Goal: Task Accomplishment & Management: Complete application form

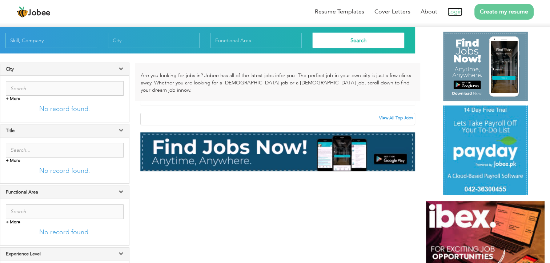
click at [452, 12] on link "Login" at bounding box center [454, 12] width 15 height 8
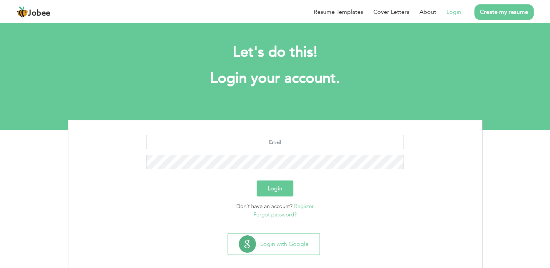
click at [307, 207] on link "Register" at bounding box center [304, 206] width 20 height 7
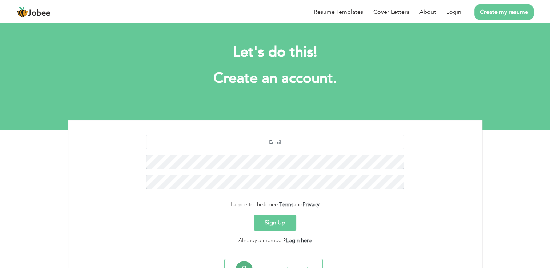
scroll to position [33, 0]
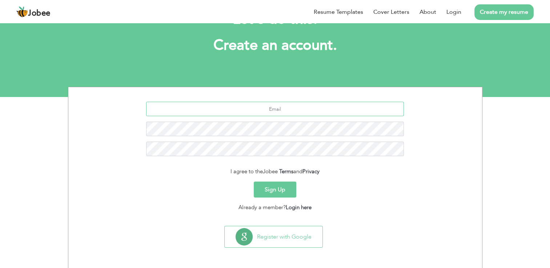
click at [304, 109] on input "text" at bounding box center [275, 109] width 258 height 15
type input "inaveedbaig@gmail.com"
click at [273, 194] on button "Sign Up" at bounding box center [275, 190] width 43 height 16
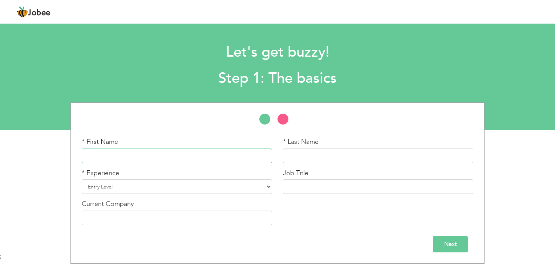
click at [200, 158] on input "text" at bounding box center [177, 156] width 190 height 15
click at [317, 126] on div at bounding box center [278, 123] width 414 height 18
click at [230, 159] on input "text" at bounding box center [177, 156] width 190 height 15
type input "naveed"
click at [299, 154] on input "text" at bounding box center [378, 156] width 190 height 15
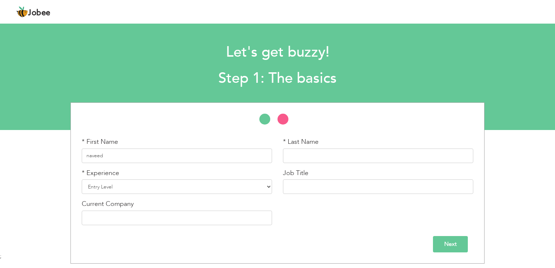
click at [247, 244] on div "Next" at bounding box center [278, 244] width 392 height 16
click at [345, 152] on input "text" at bounding box center [378, 156] width 190 height 15
click at [448, 215] on div "* First Name naveed * Last Name * Experience Entry Level Less than 1 Year 1 Yea…" at bounding box center [277, 183] width 403 height 93
click at [388, 159] on input "text" at bounding box center [378, 156] width 190 height 15
type input "baig"
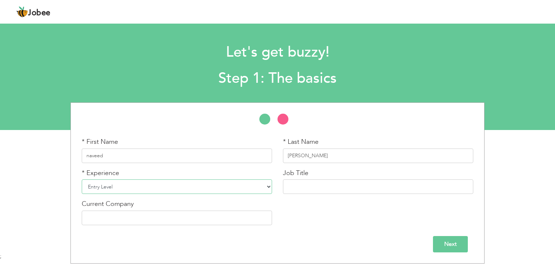
click at [265, 187] on select "Entry Level Less than 1 Year 1 Year 2 Years 3 Years 4 Years 5 Years 6 Years 7 Y…" at bounding box center [177, 187] width 190 height 15
select select "9"
click at [82, 180] on select "Entry Level Less than 1 Year 1 Year 2 Years 3 Years 4 Years 5 Years 6 Years 7 Y…" at bounding box center [177, 187] width 190 height 15
click at [190, 239] on div "Next" at bounding box center [278, 244] width 392 height 16
click at [451, 249] on input "Next" at bounding box center [450, 244] width 35 height 16
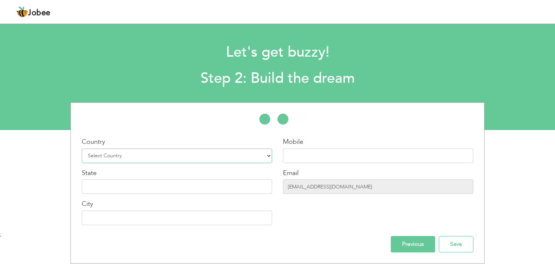
click at [193, 153] on select "Select Country Afghanistan Albania Algeria American Samoa Andorra Angola Anguil…" at bounding box center [177, 156] width 190 height 15
select select "166"
click at [82, 149] on select "Select Country Afghanistan Albania Algeria American Samoa Andorra Angola Anguil…" at bounding box center [177, 156] width 190 height 15
click at [321, 154] on input "text" at bounding box center [378, 156] width 190 height 15
type input "03217036385"
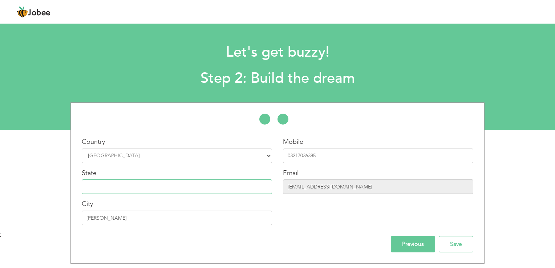
click at [194, 185] on input "text" at bounding box center [177, 187] width 190 height 15
click at [185, 223] on input "Toba Tek Singh" at bounding box center [177, 218] width 190 height 15
type input "T"
type input "[GEOGRAPHIC_DATA]"
click at [453, 242] on input "Save" at bounding box center [456, 244] width 35 height 16
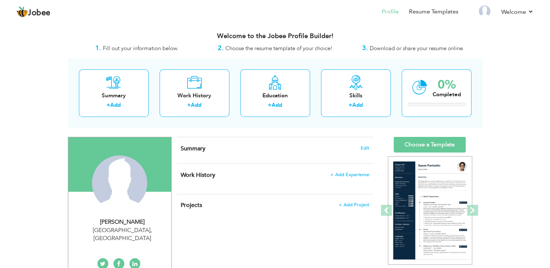
click at [507, 126] on div "View Resume Export PDF Profile Summary Public Link Experience Education Awards …" at bounding box center [275, 259] width 550 height 475
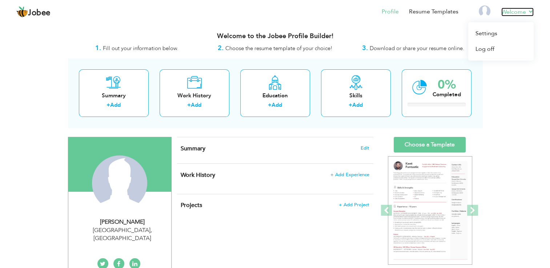
click at [522, 12] on link "Welcome" at bounding box center [517, 12] width 32 height 9
click at [493, 33] on link "Settings" at bounding box center [500, 34] width 65 height 16
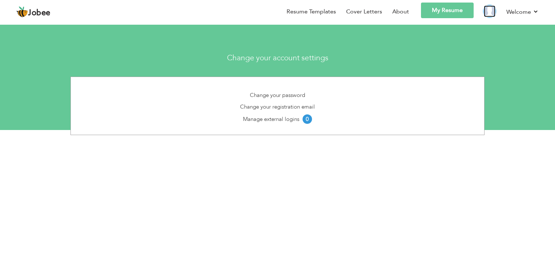
click at [489, 11] on img at bounding box center [490, 11] width 12 height 12
